Goal: Complete application form

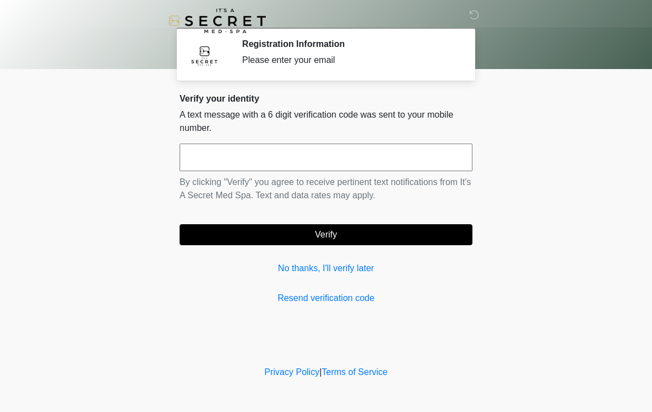
click at [403, 155] on input "text" at bounding box center [325, 158] width 293 height 28
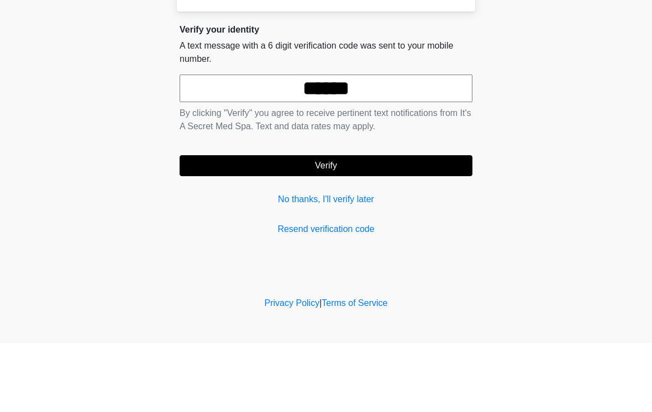
type input "******"
click at [398, 224] on button "Verify" at bounding box center [325, 234] width 293 height 21
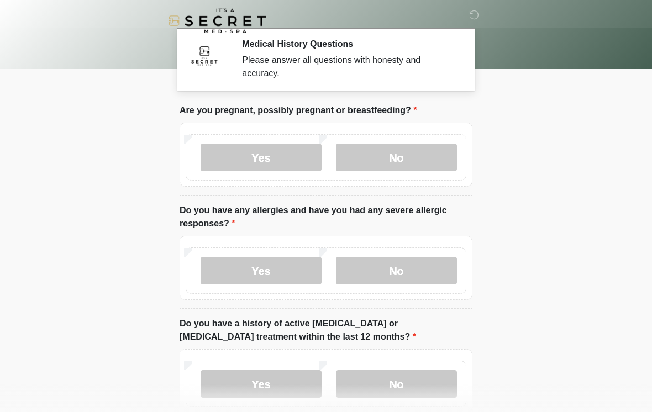
click at [437, 151] on label "No" at bounding box center [396, 158] width 121 height 28
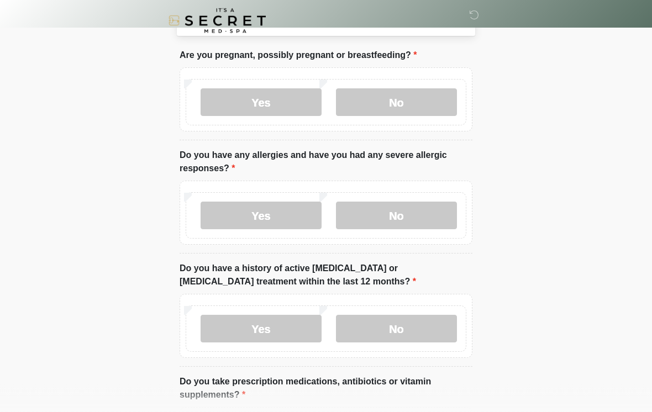
scroll to position [56, 0]
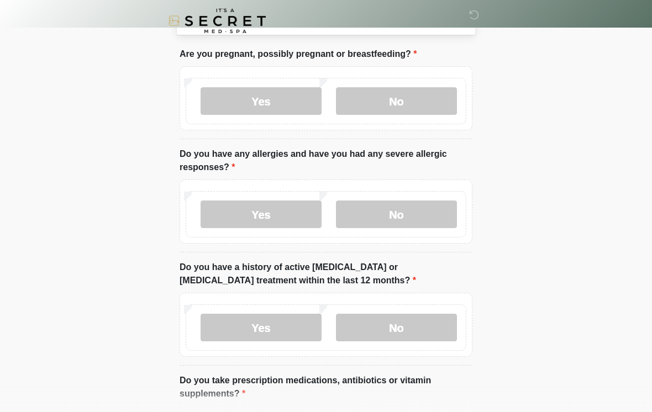
click at [420, 204] on label "No" at bounding box center [396, 214] width 121 height 28
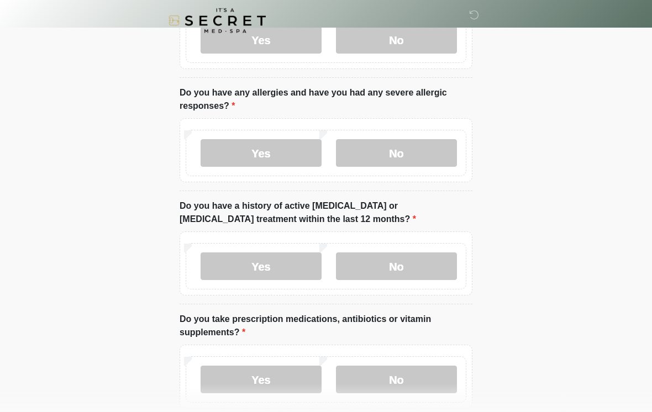
scroll to position [118, 0]
click at [427, 256] on label "No" at bounding box center [396, 266] width 121 height 28
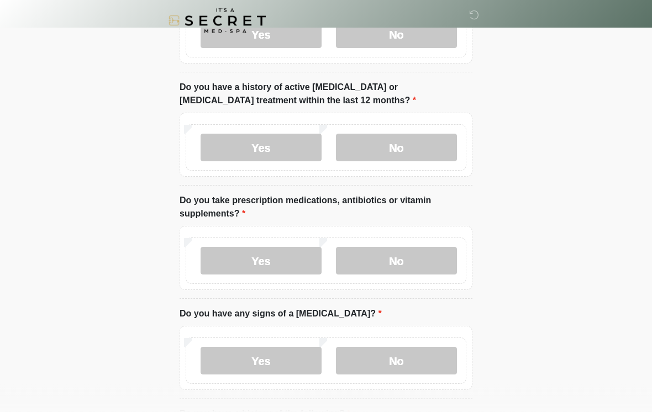
click at [426, 249] on label "No" at bounding box center [396, 261] width 121 height 28
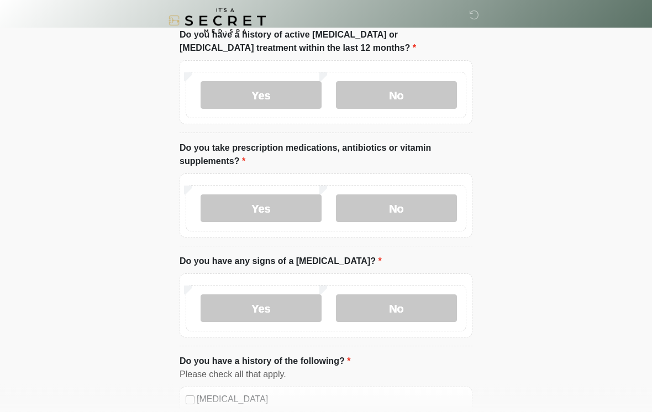
scroll to position [290, 0]
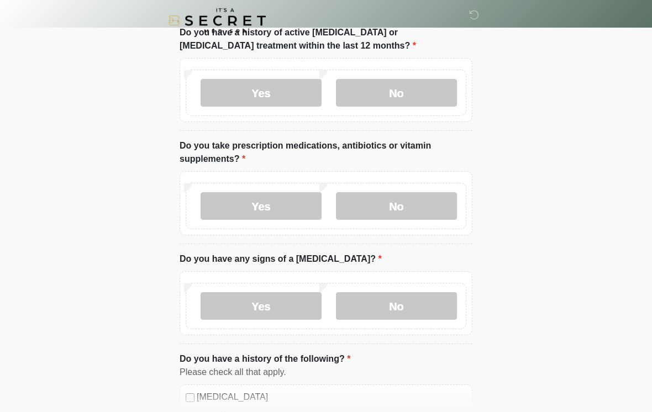
click at [424, 300] on label "No" at bounding box center [396, 307] width 121 height 28
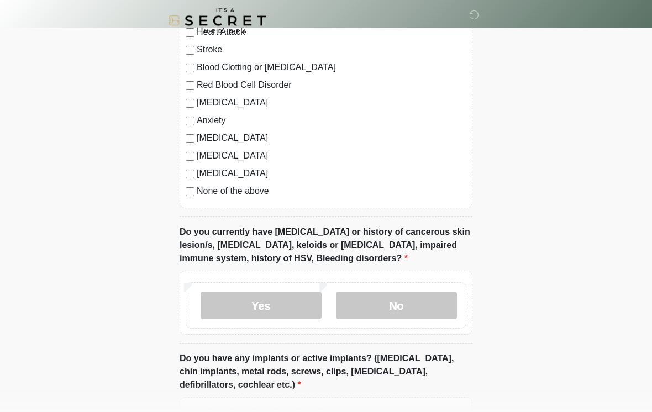
scroll to position [694, 0]
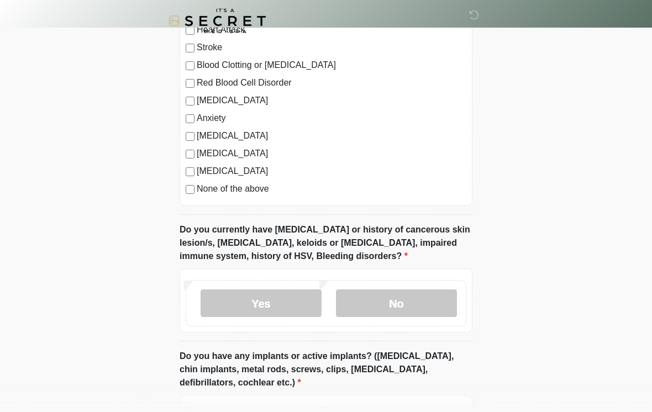
click at [419, 305] on label "No" at bounding box center [396, 303] width 121 height 28
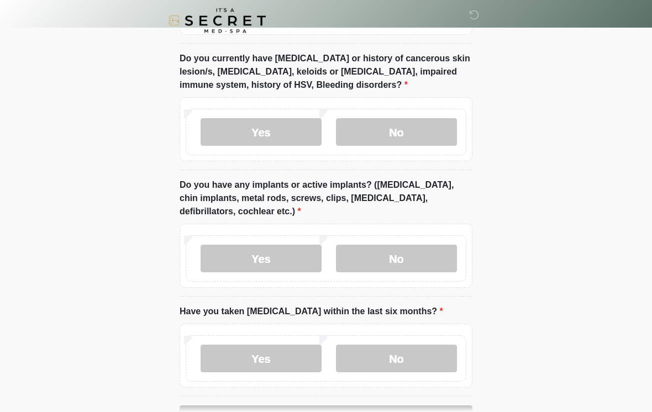
scroll to position [865, 0]
click at [425, 255] on label "No" at bounding box center [396, 258] width 121 height 28
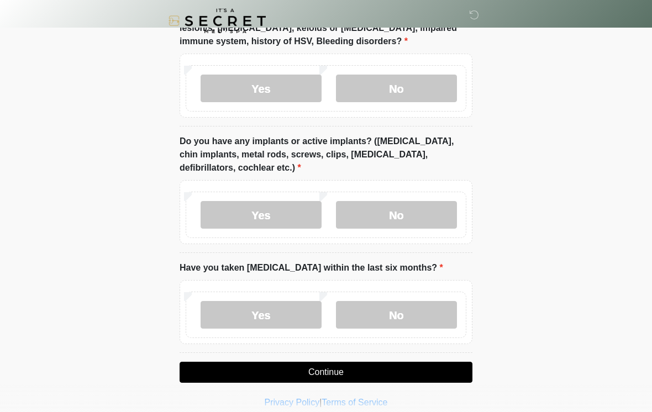
scroll to position [919, 0]
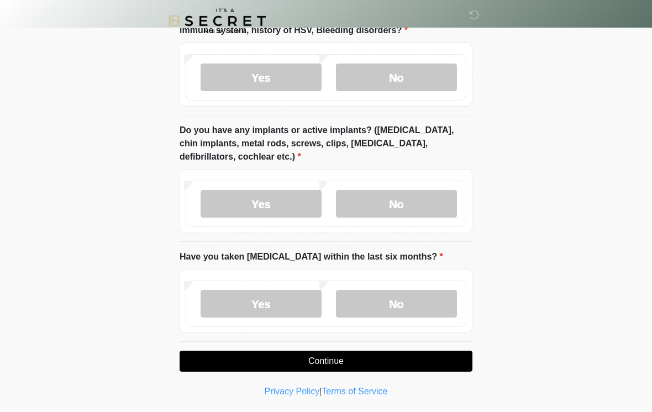
click at [414, 305] on label "No" at bounding box center [396, 304] width 121 height 28
click at [373, 363] on button "Continue" at bounding box center [325, 361] width 293 height 21
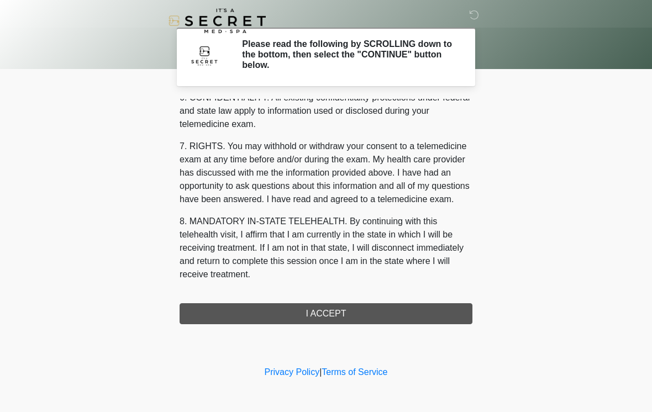
scroll to position [450, 0]
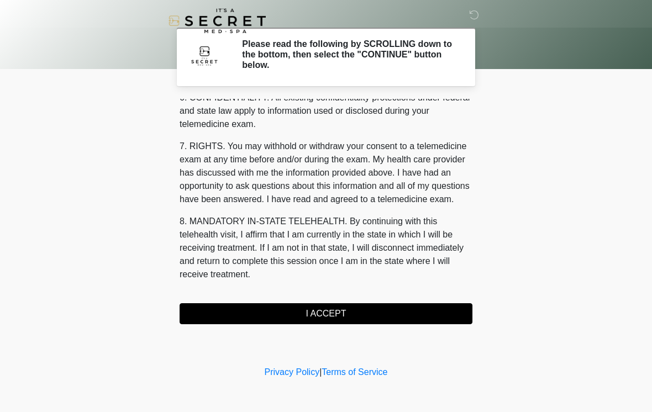
click at [355, 312] on button "I ACCEPT" at bounding box center [325, 313] width 293 height 21
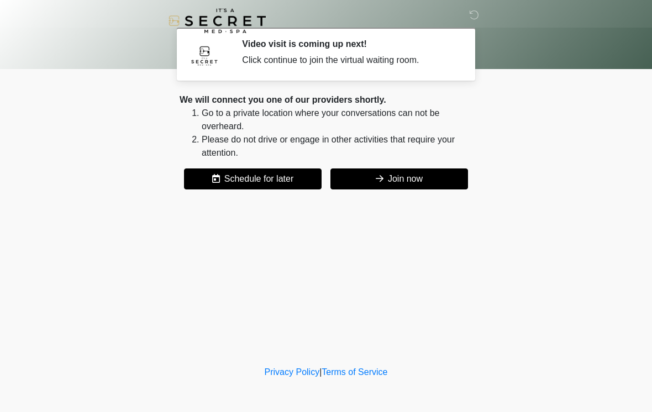
click at [420, 176] on button "Join now" at bounding box center [399, 178] width 138 height 21
